Goal: Information Seeking & Learning: Learn about a topic

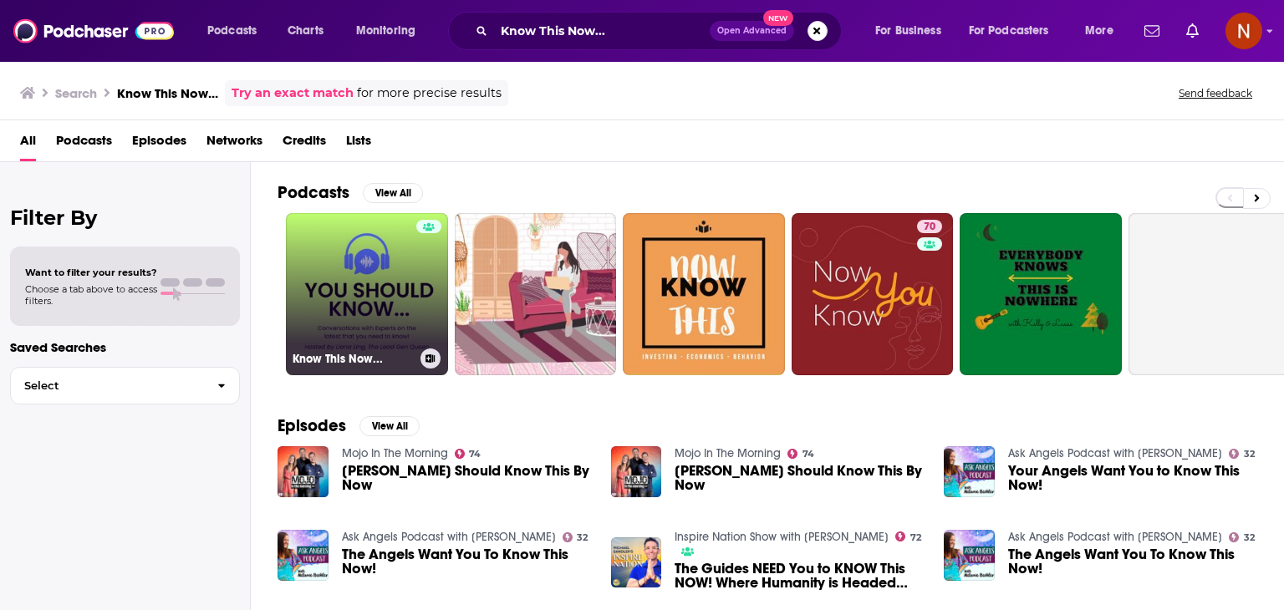
click at [399, 258] on link "Know This Now..." at bounding box center [367, 294] width 162 height 162
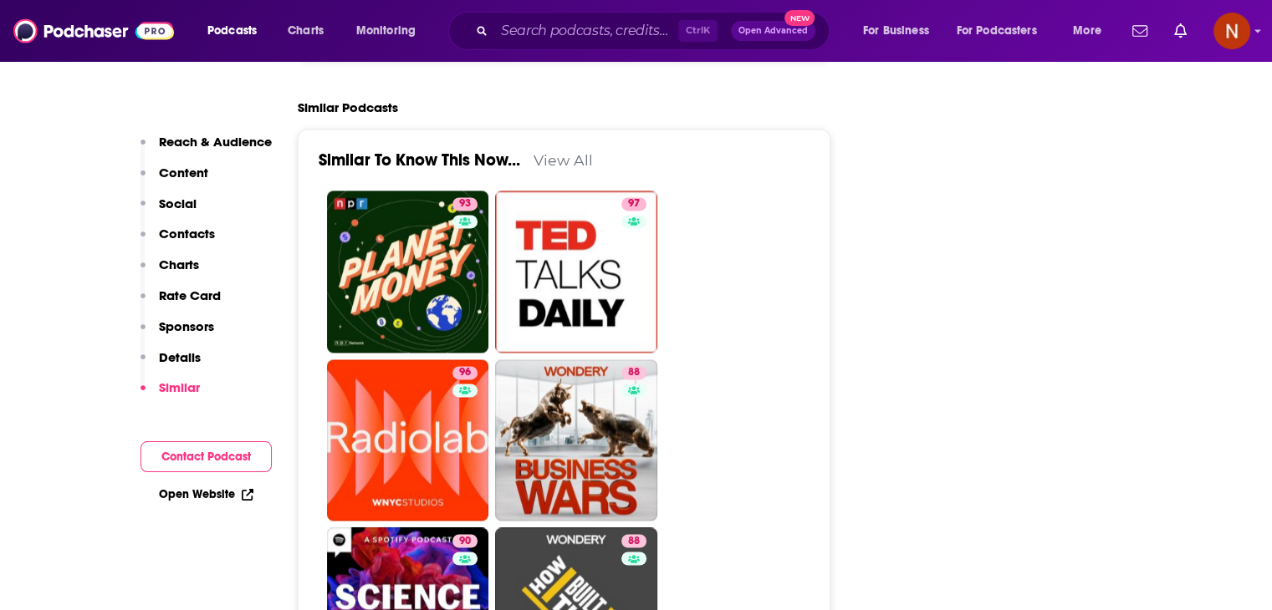
scroll to position [2551, 0]
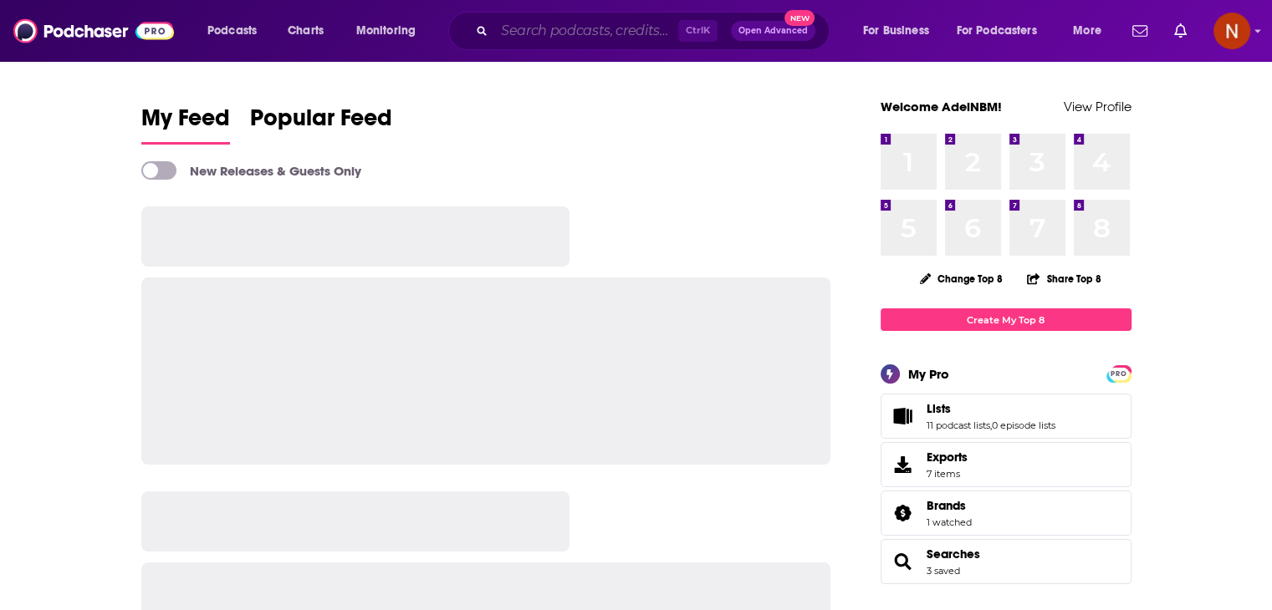
click at [588, 32] on input "Search podcasts, credits, & more..." at bounding box center [586, 31] width 184 height 27
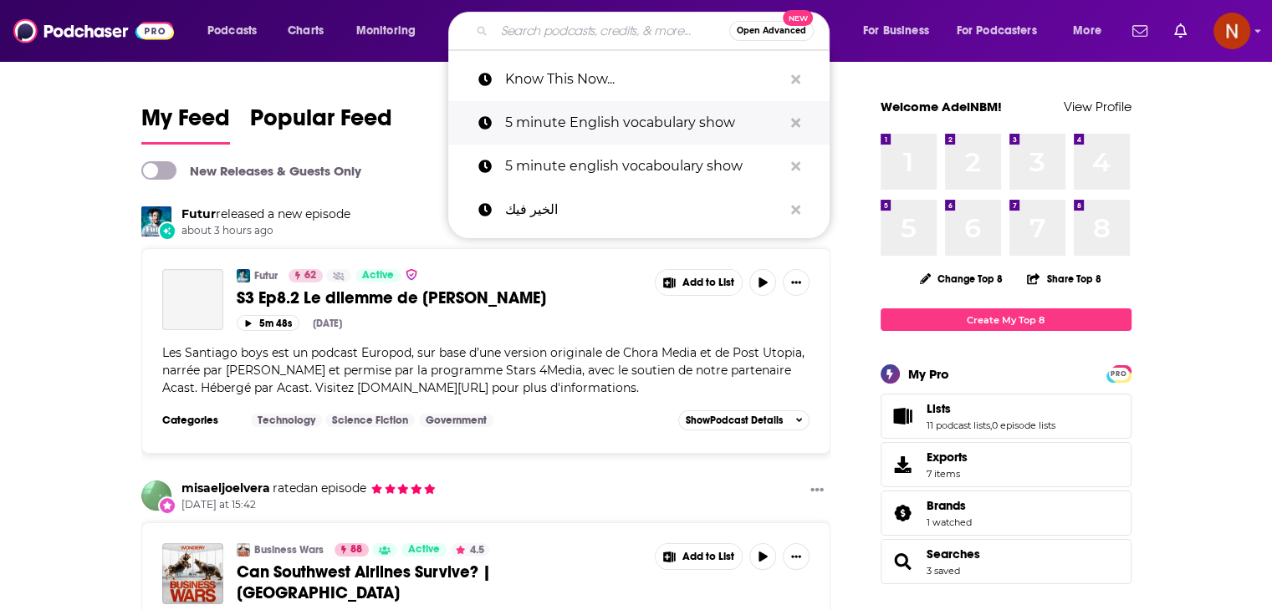
click at [559, 110] on p "5 minute English vocabulary show" at bounding box center [644, 122] width 278 height 43
type input "5 minute English vocabulary show"
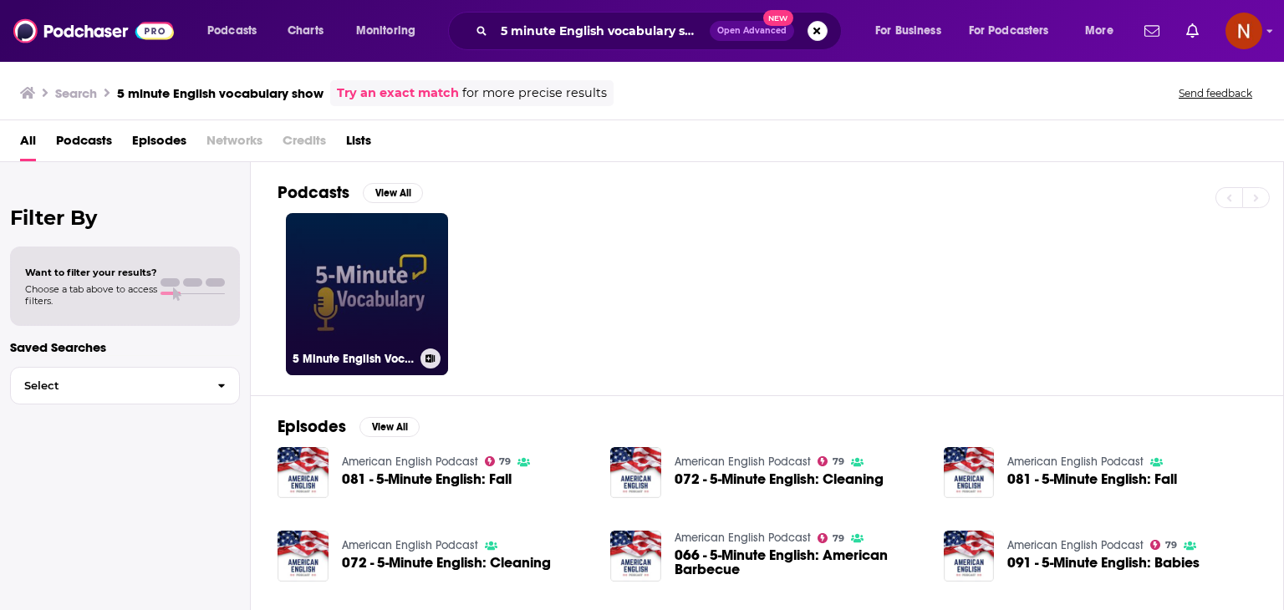
click at [354, 238] on link "5 Minute English Vocabulary Show" at bounding box center [367, 294] width 162 height 162
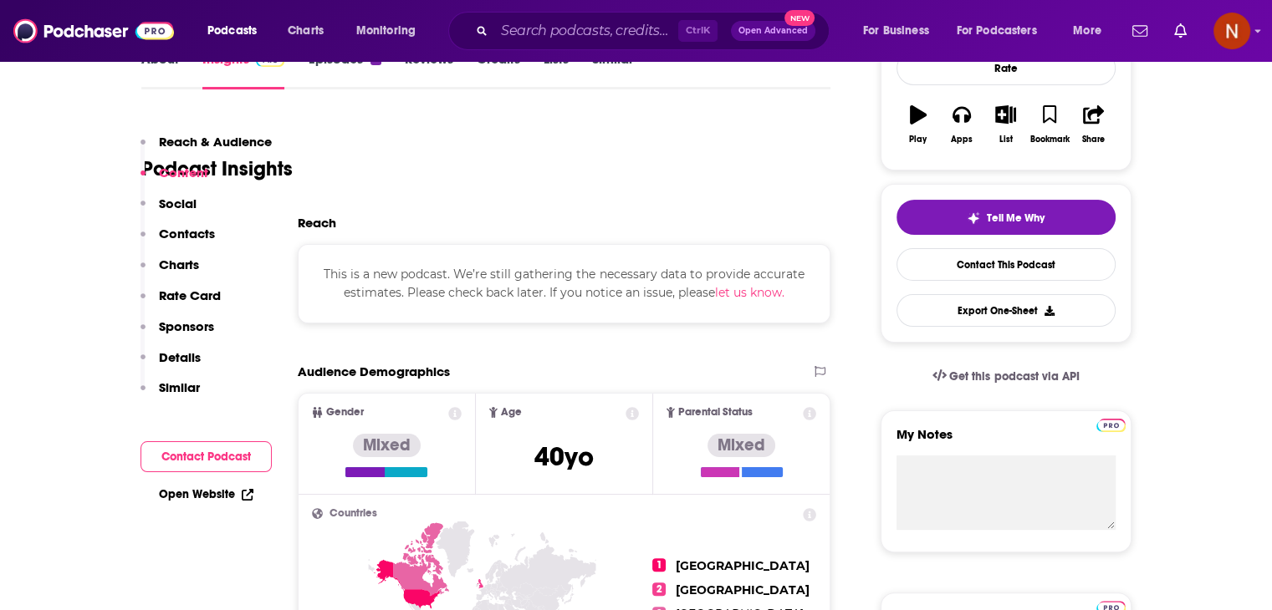
scroll to position [174, 0]
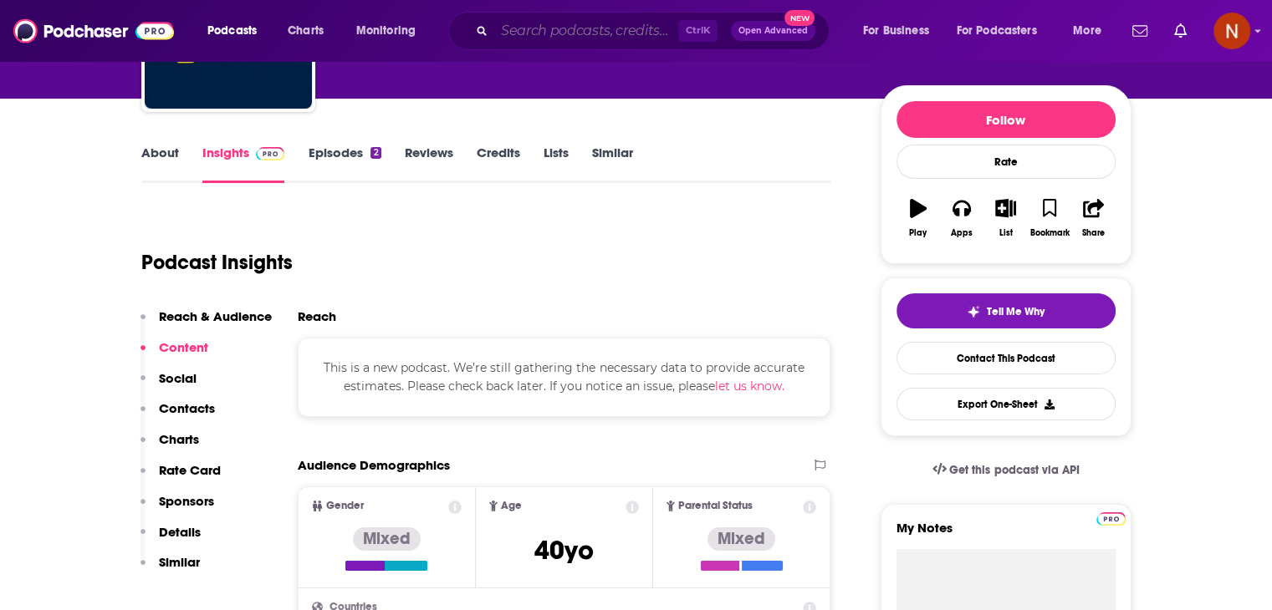
click at [619, 40] on input "Search podcasts, credits, & more..." at bounding box center [586, 31] width 184 height 27
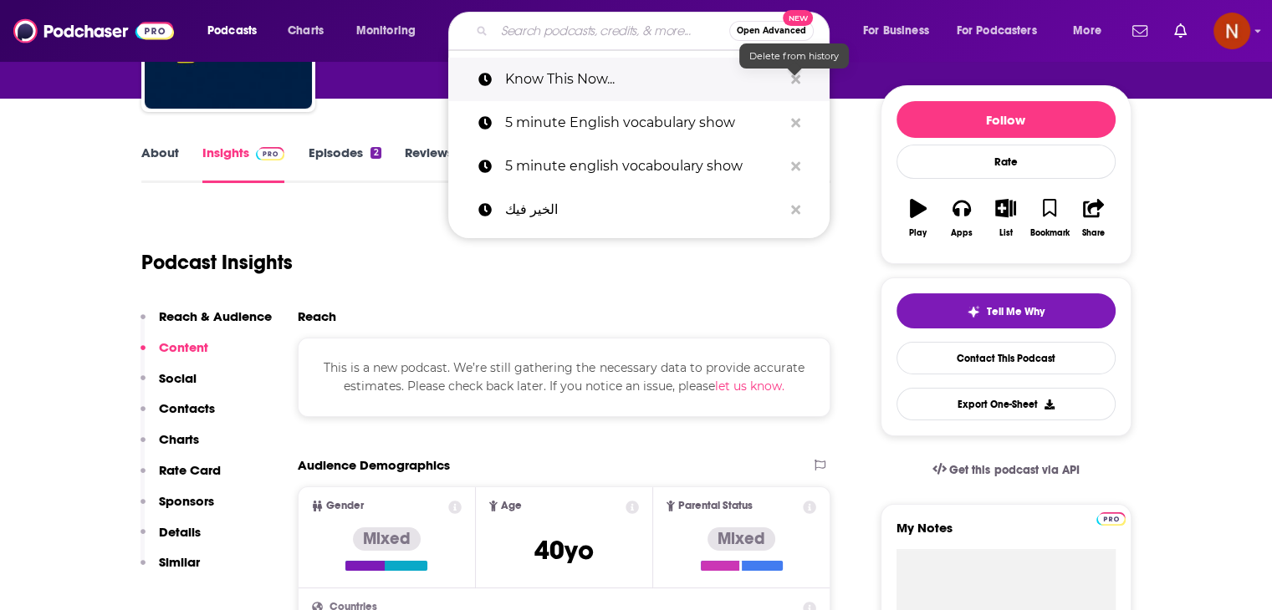
click at [791, 74] on icon "Search podcasts, credits, & more..." at bounding box center [795, 79] width 9 height 13
click at [793, 78] on icon "Search podcasts, credits, & more..." at bounding box center [795, 78] width 9 height 9
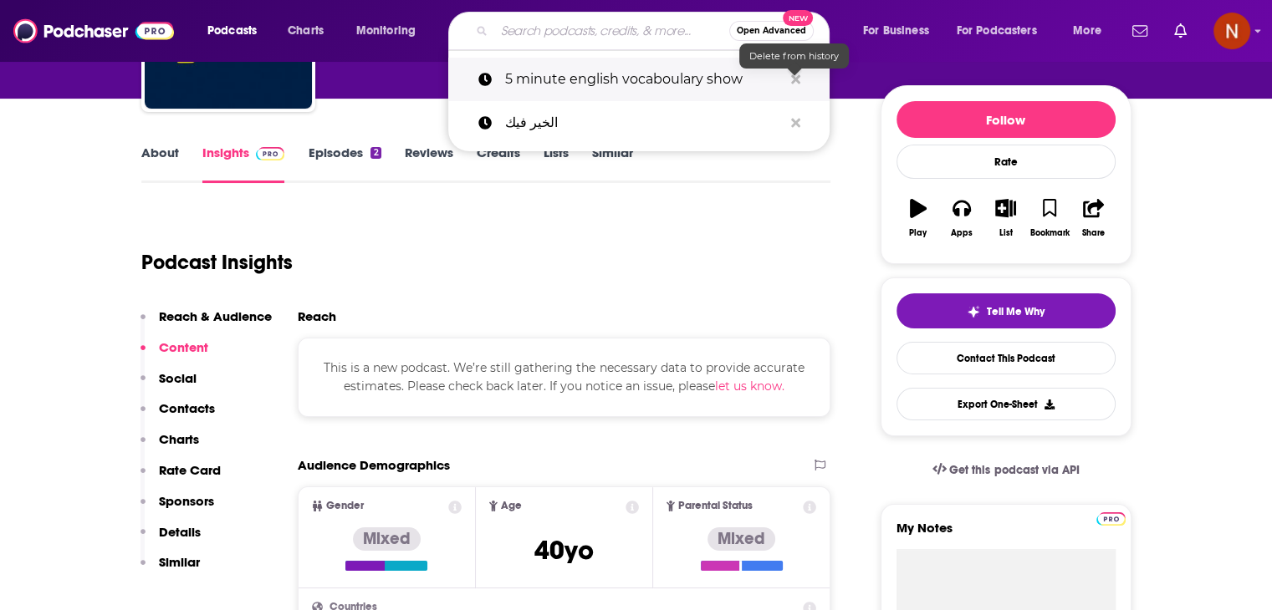
click at [793, 78] on icon "Search podcasts, credits, & more..." at bounding box center [795, 78] width 9 height 9
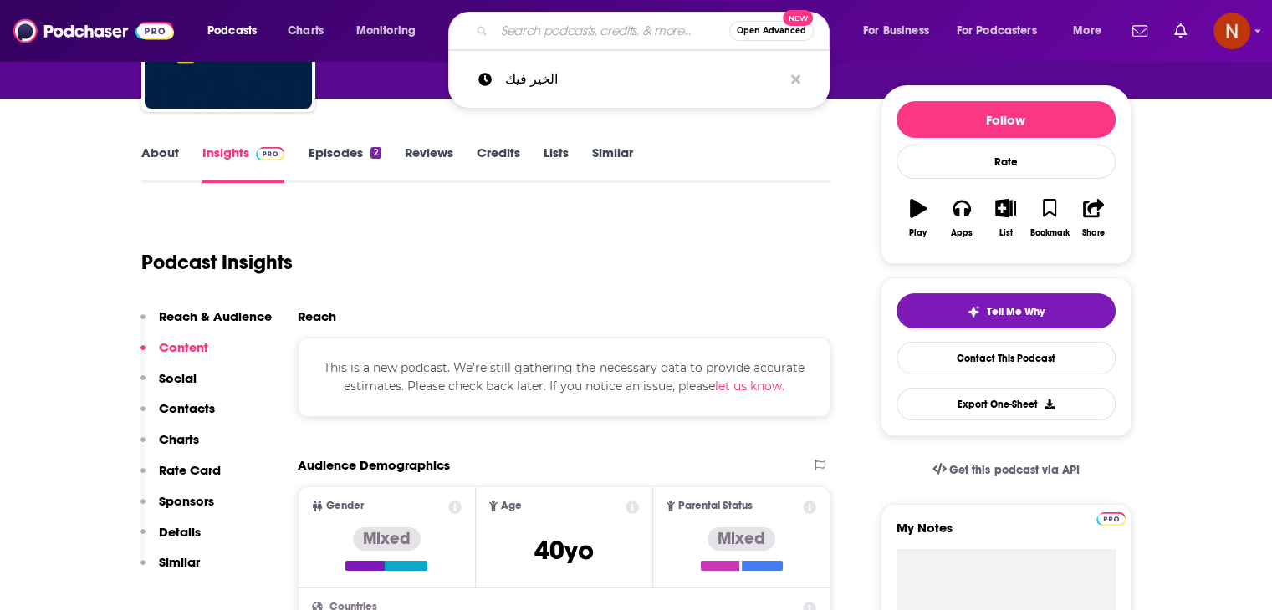
click at [640, 33] on input "Search podcasts, credits, & more..." at bounding box center [611, 31] width 235 height 27
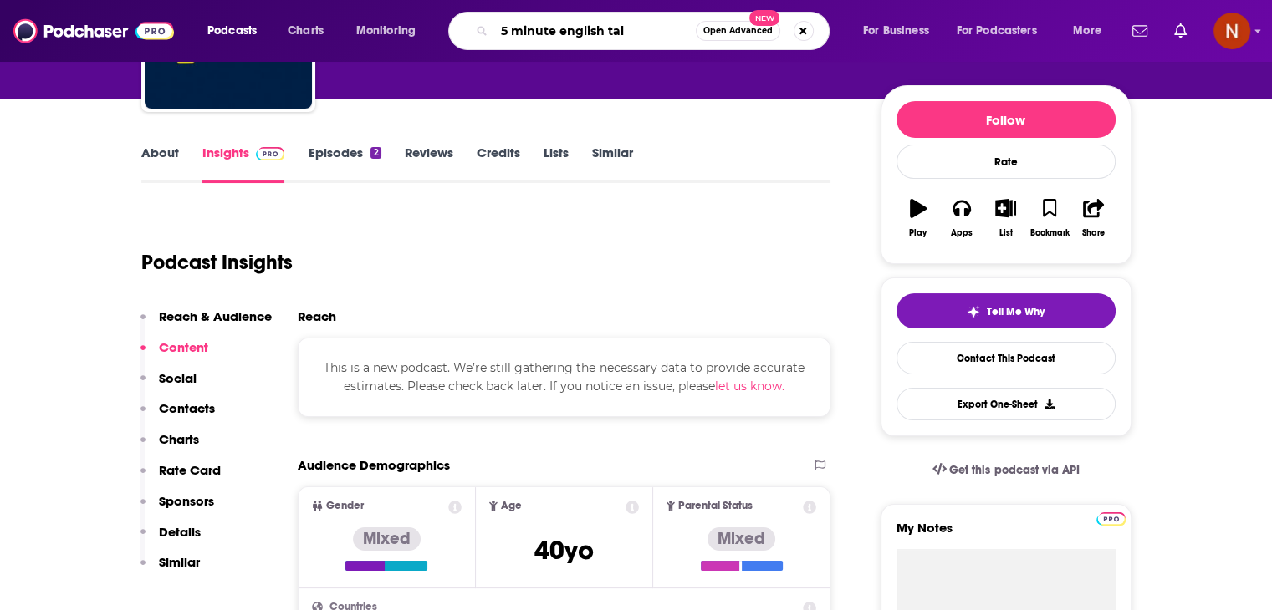
type input "5 minute english talk"
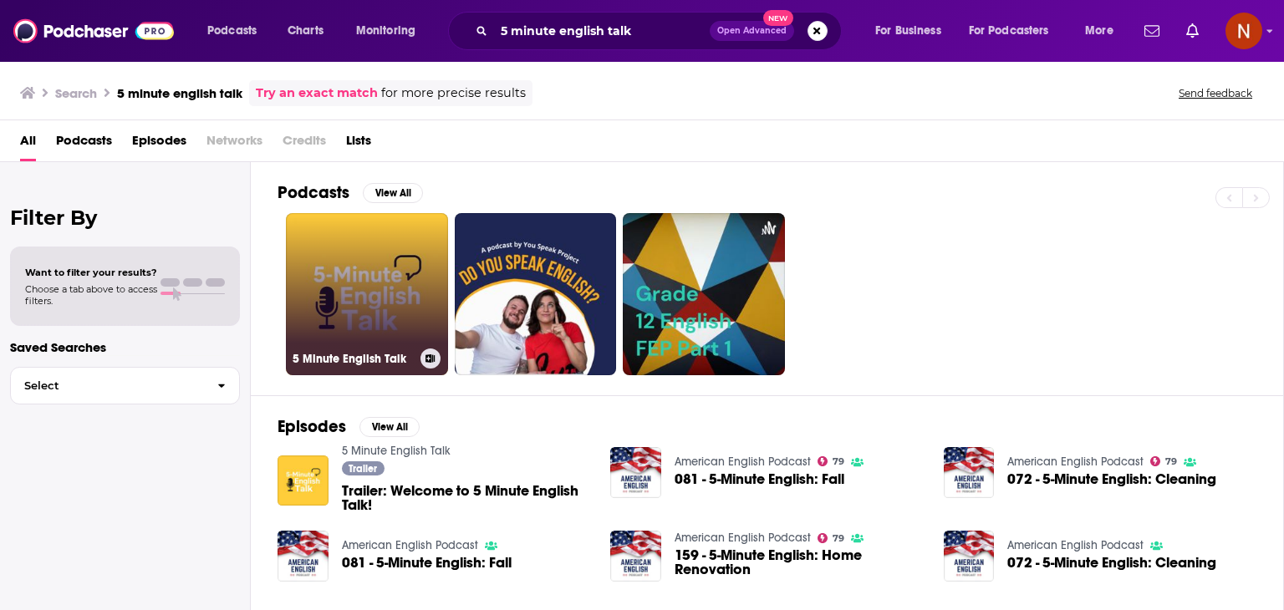
click at [354, 270] on link "5 Minute English Talk" at bounding box center [367, 294] width 162 height 162
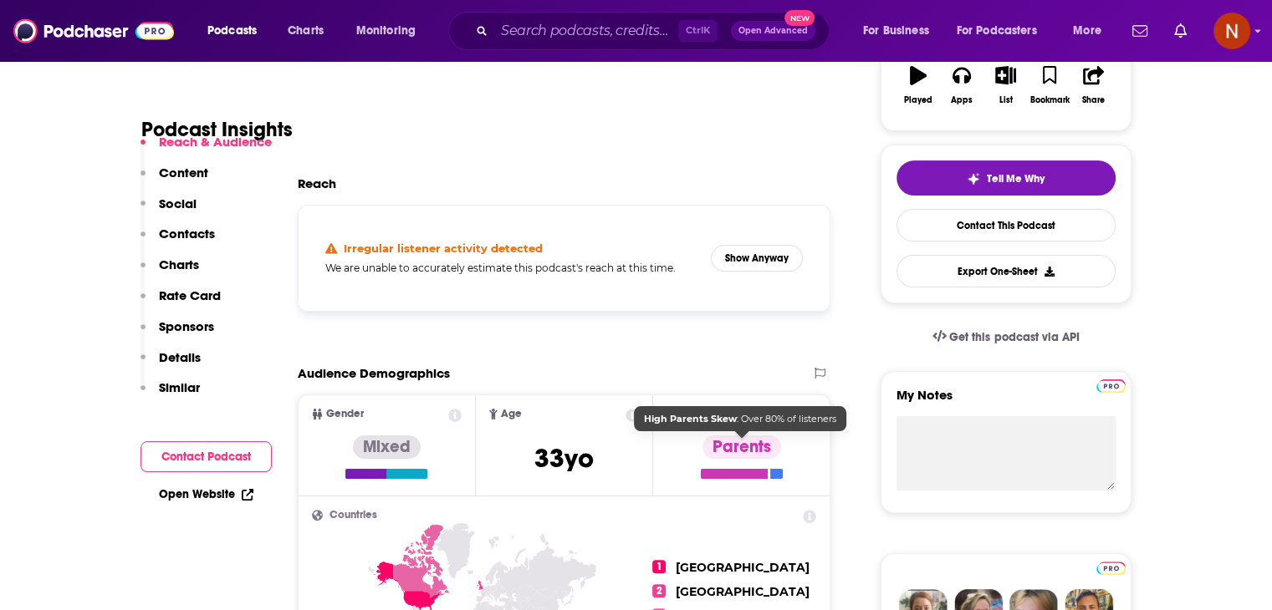
scroll to position [314, 0]
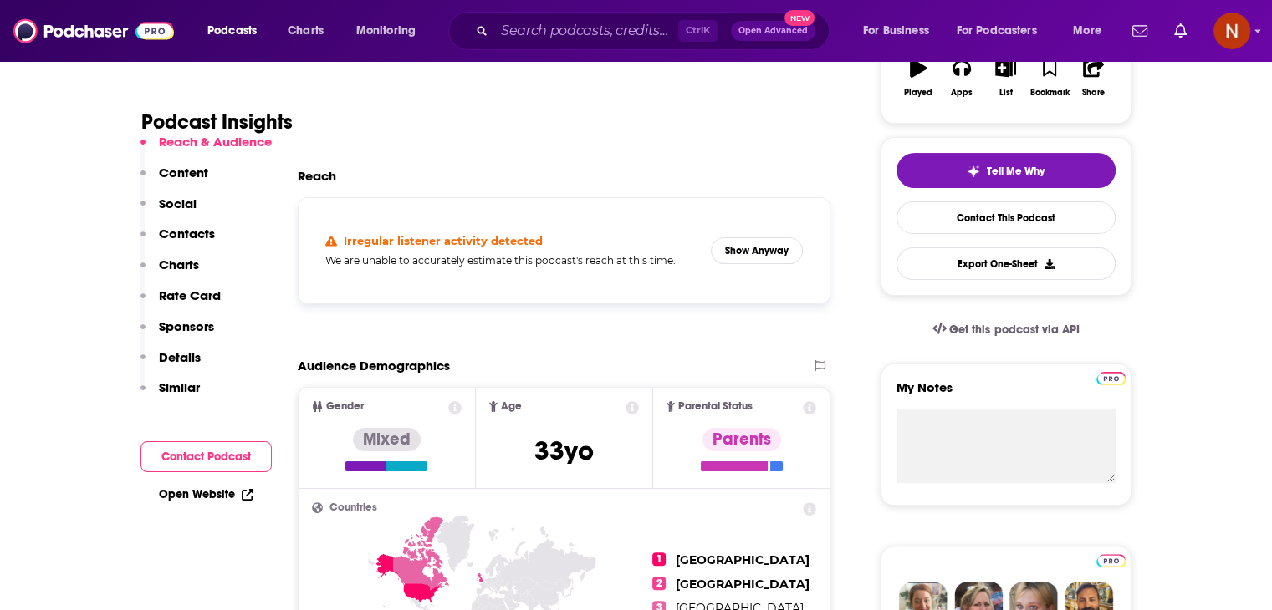
click at [742, 233] on div "Irregular listener activity detected We are unable to accurately estimate this …" at bounding box center [564, 251] width 505 height 79
click at [745, 242] on button "Show Anyway" at bounding box center [757, 250] width 92 height 27
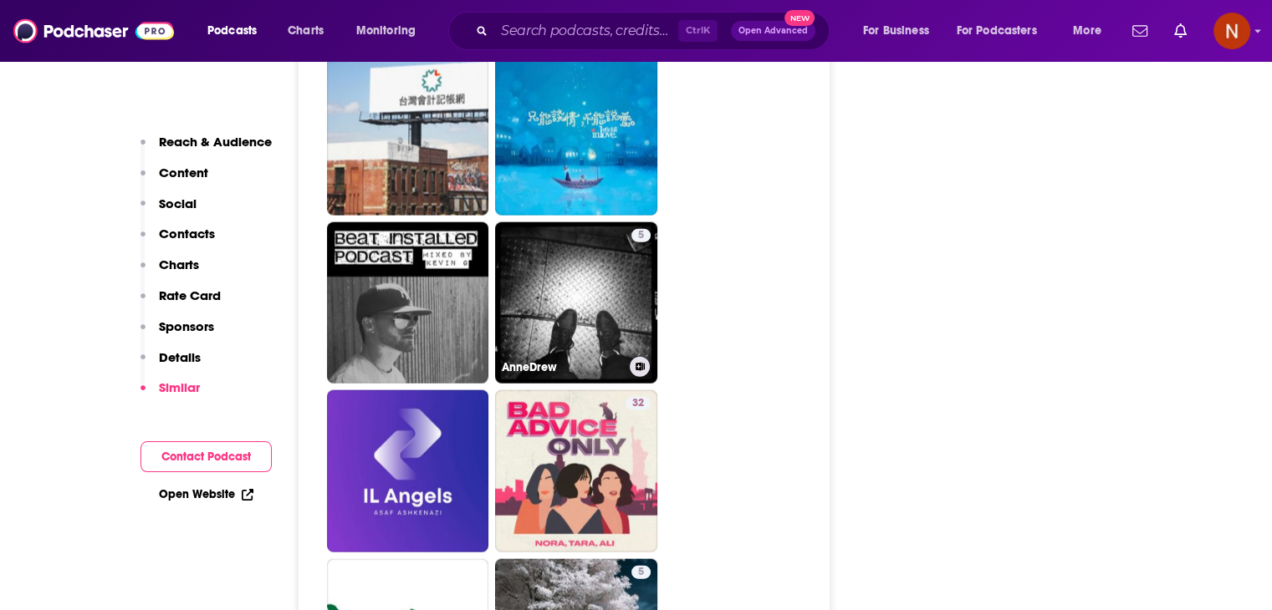
scroll to position [3765, 0]
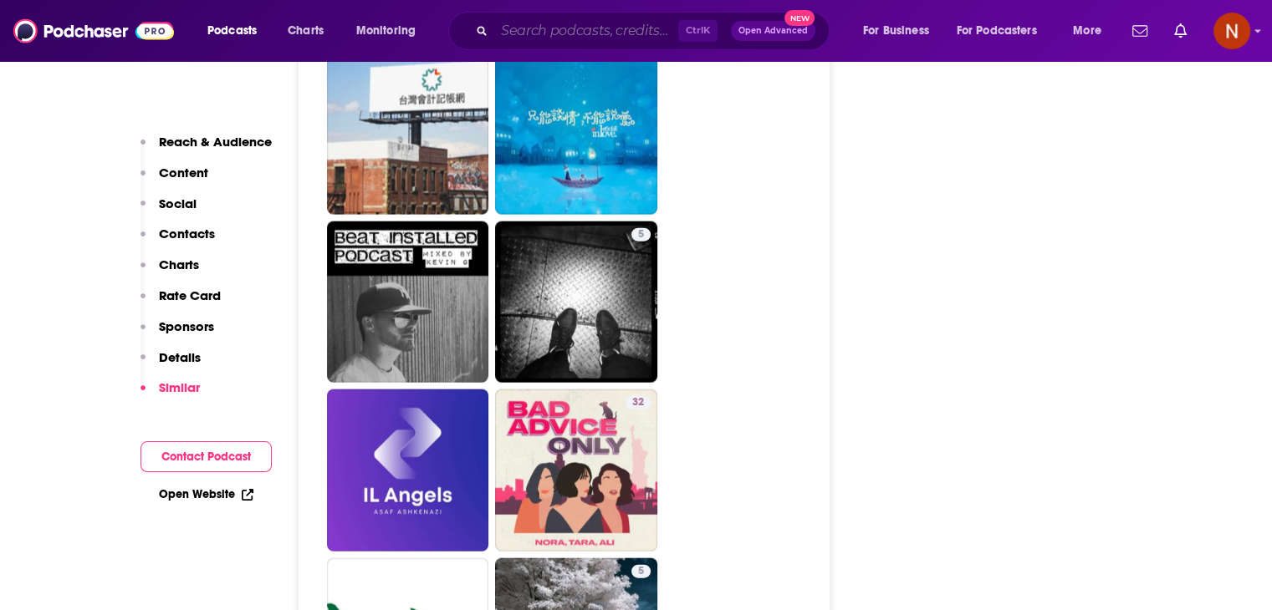
click at [555, 33] on input "Search podcasts, credits, & more..." at bounding box center [586, 31] width 184 height 27
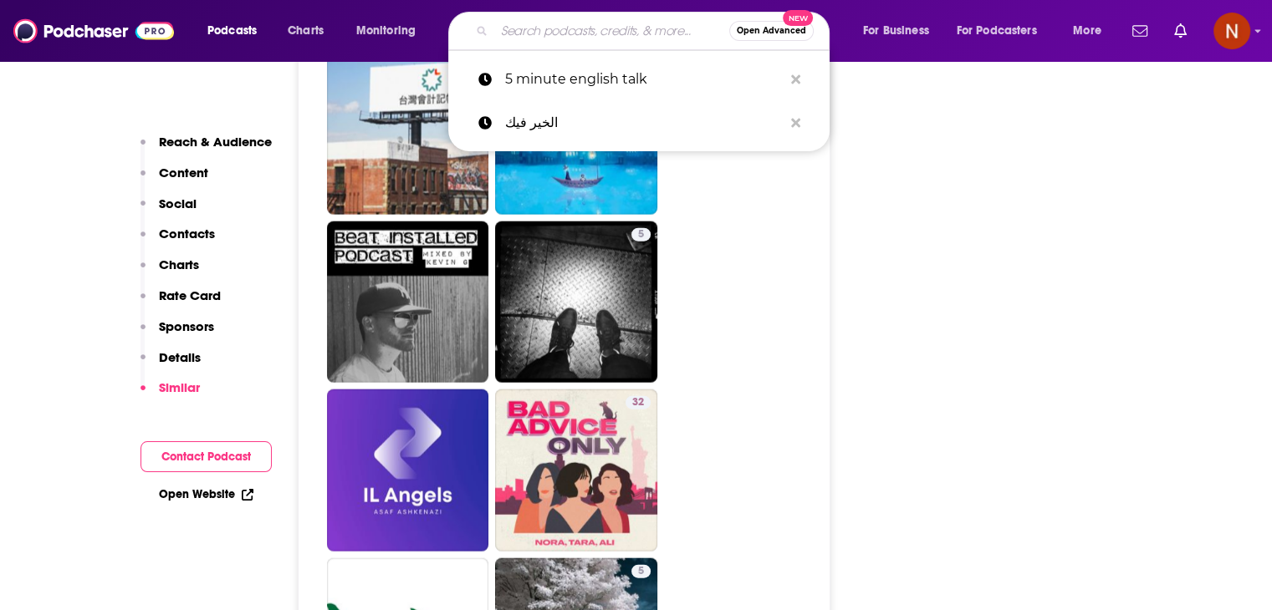
paste input "We Are Family"
type input "We Are Family"
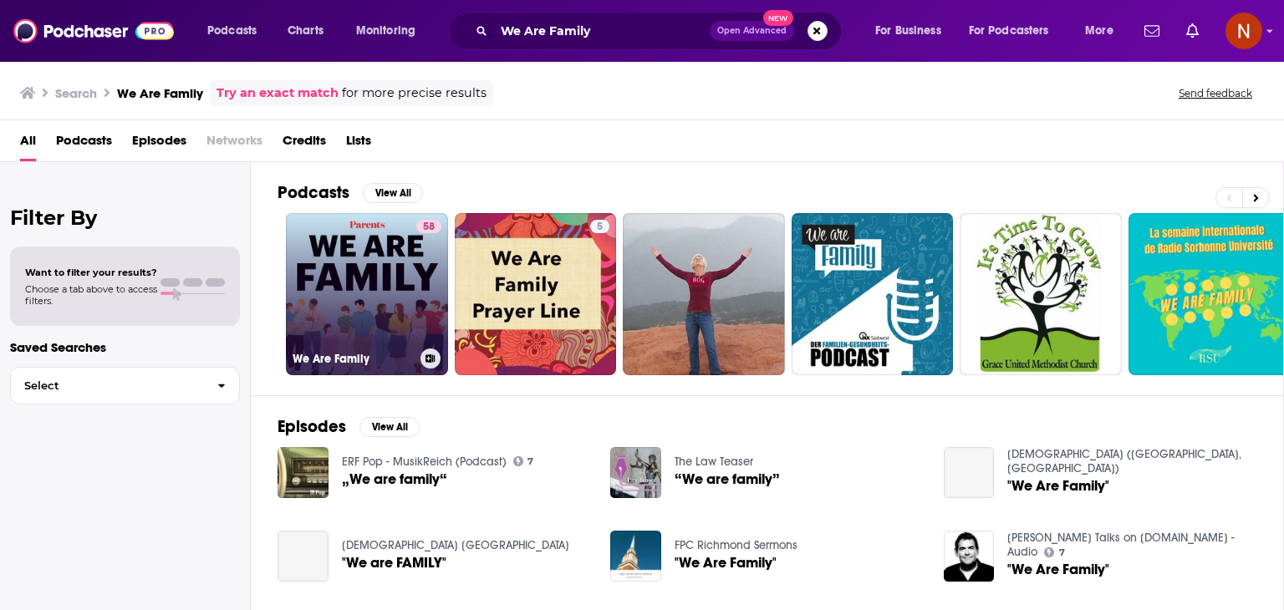
click at [368, 285] on link "58 We Are Family" at bounding box center [367, 294] width 162 height 162
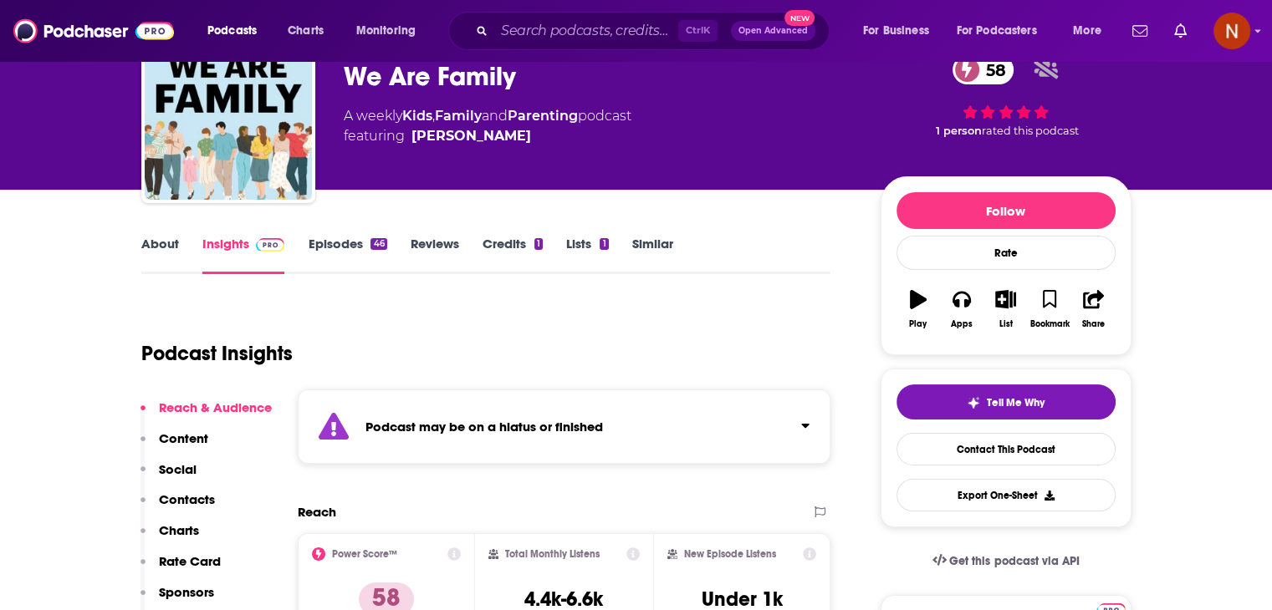
scroll to position [79, 0]
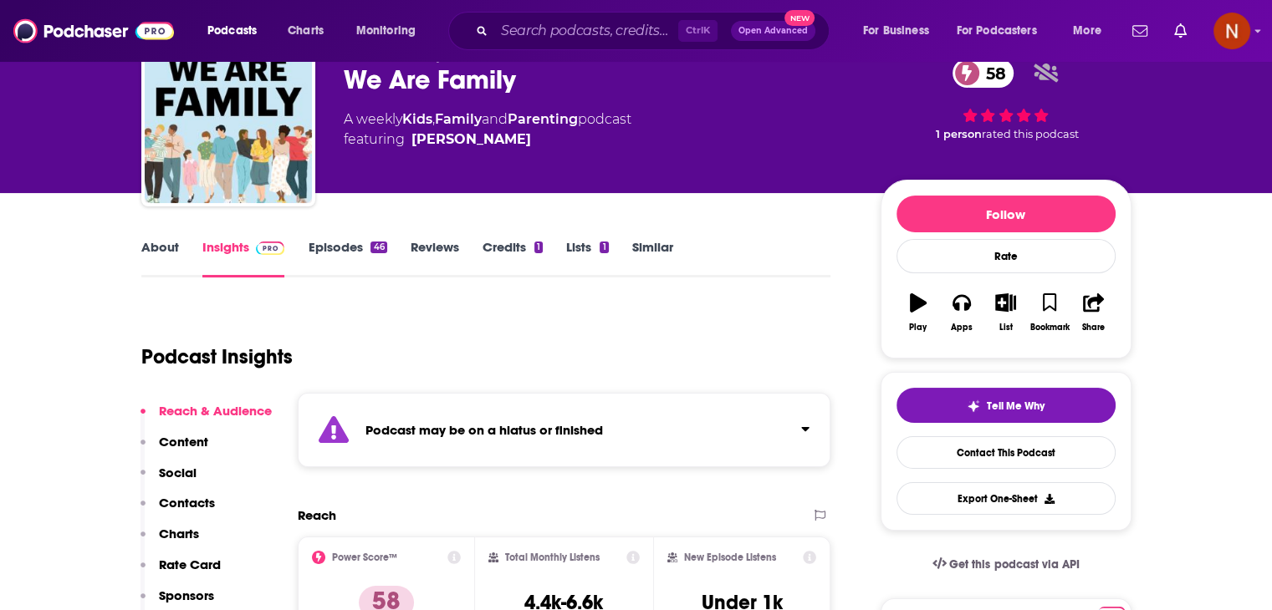
click at [367, 247] on link "Episodes 46" at bounding box center [347, 258] width 79 height 38
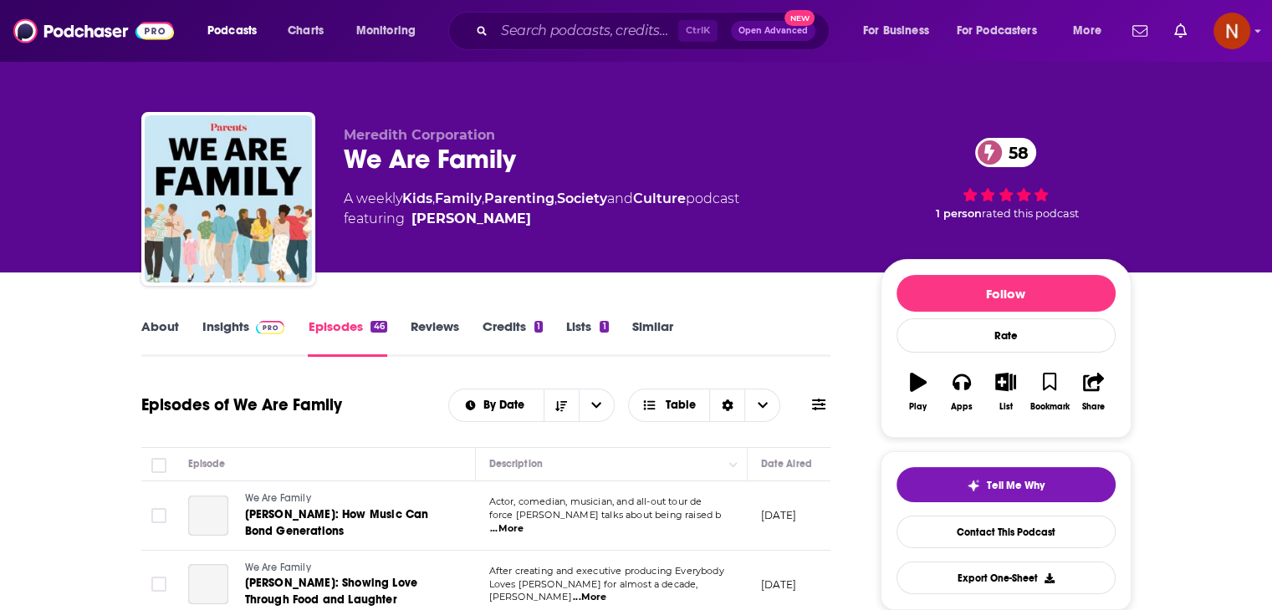
scroll to position [190, 0]
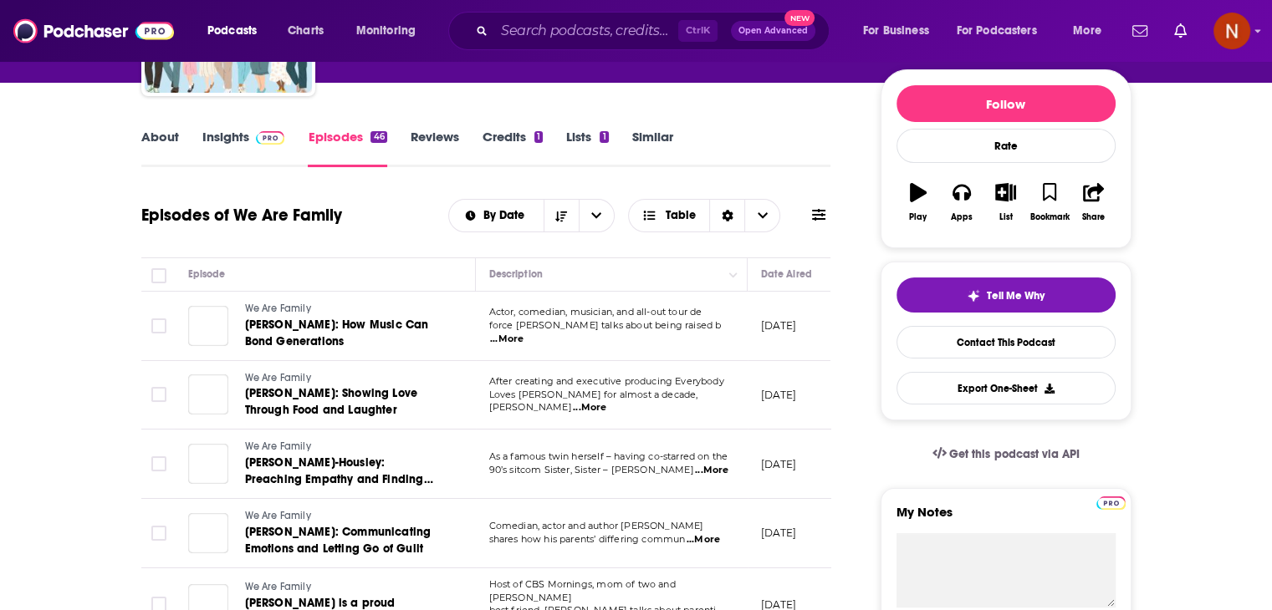
click at [244, 140] on link "Insights" at bounding box center [243, 148] width 83 height 38
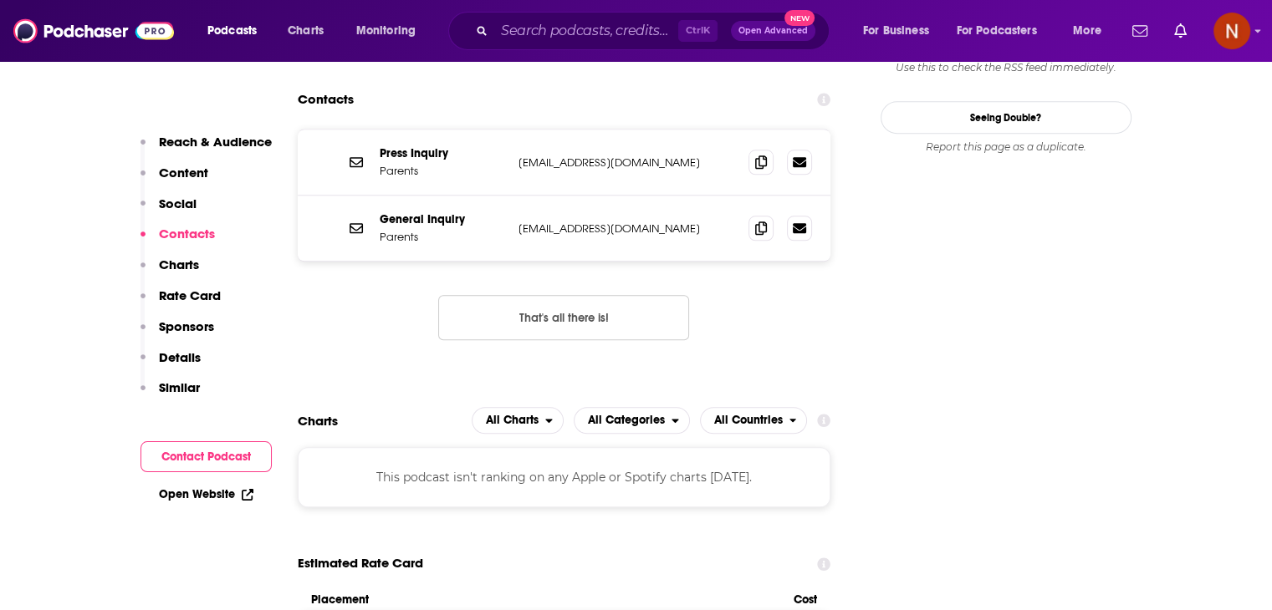
scroll to position [1692, 0]
